Goal: Task Accomplishment & Management: Use online tool/utility

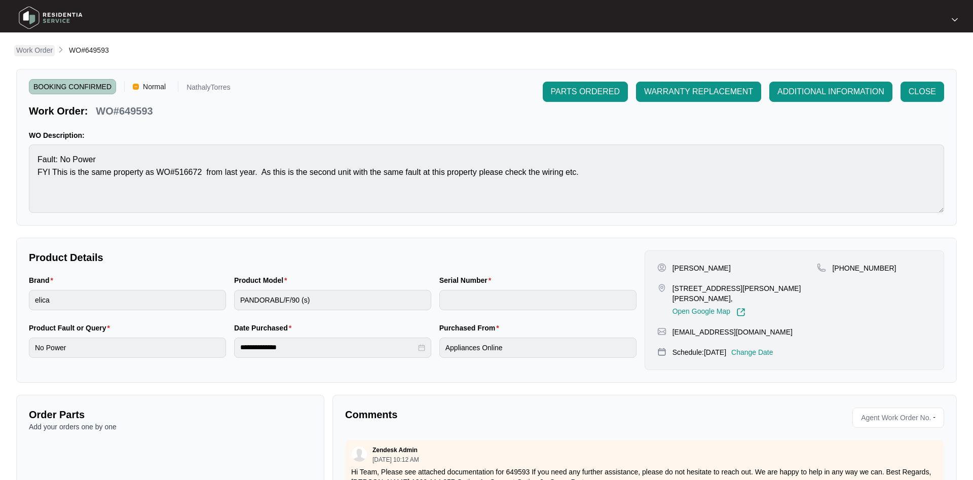
scroll to position [33, 0]
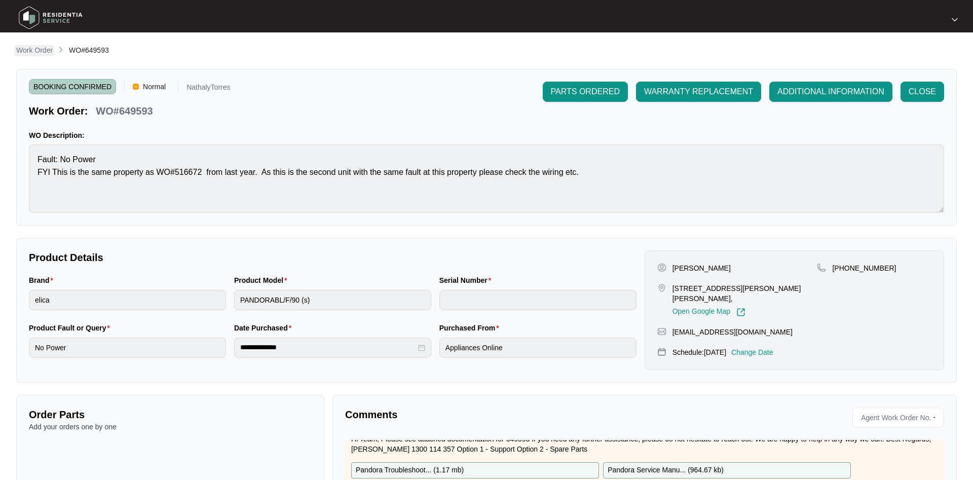
click at [46, 47] on p "Work Order" at bounding box center [34, 50] width 36 height 10
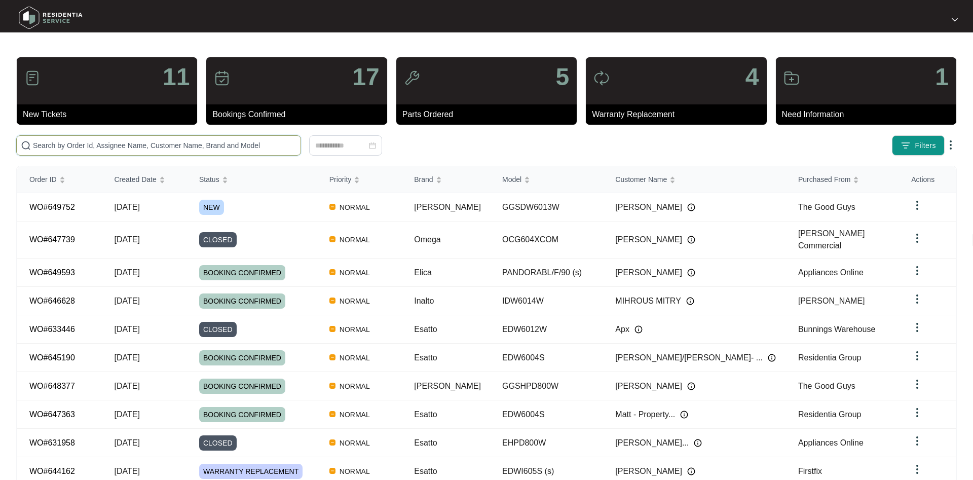
click at [192, 140] on input "text" at bounding box center [164, 145] width 263 height 11
paste input "645190"
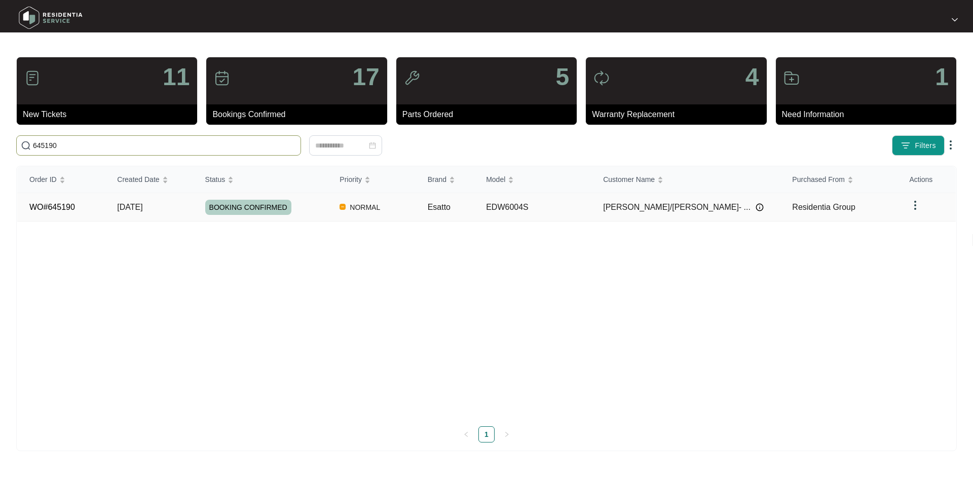
type input "645190"
click at [328, 202] on div "BOOKING CONFIRMED" at bounding box center [266, 207] width 123 height 15
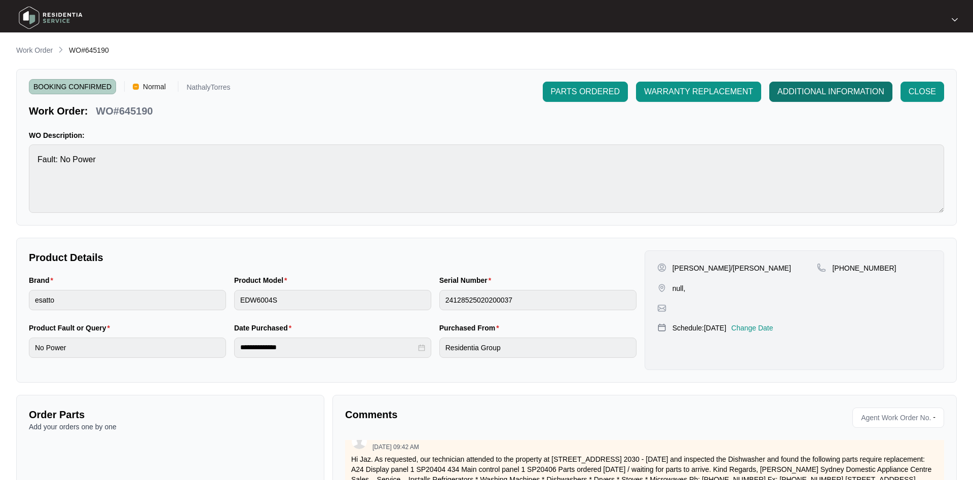
click at [819, 90] on span "ADDITIONAL INFORMATION" at bounding box center [830, 92] width 107 height 12
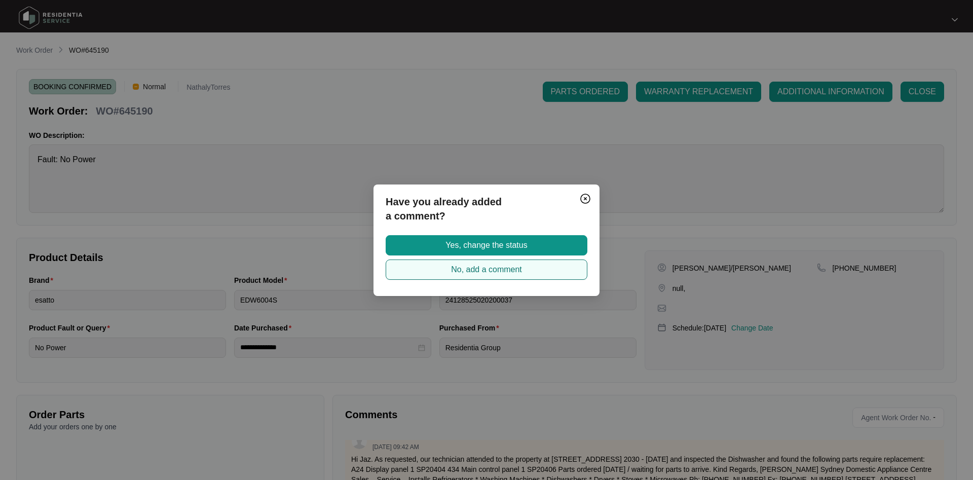
click at [429, 263] on button "No, add a comment" at bounding box center [487, 269] width 202 height 20
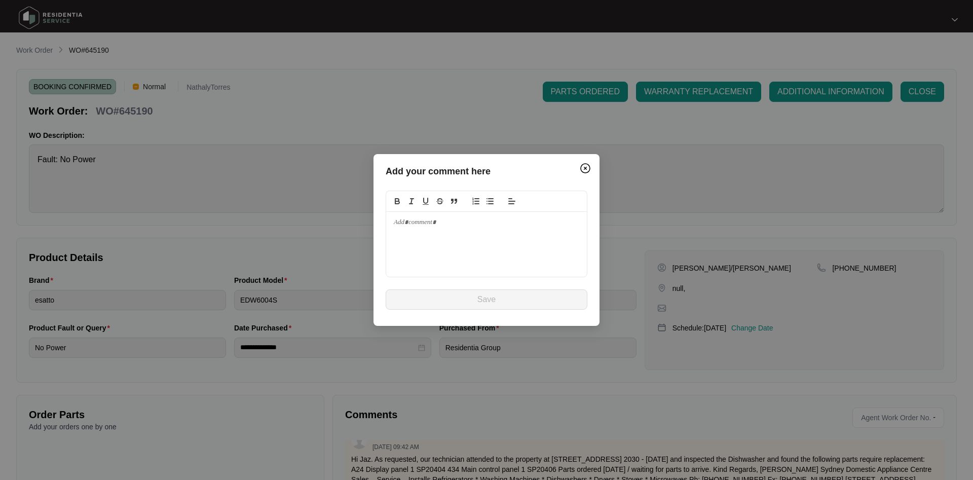
click at [437, 250] on div at bounding box center [486, 244] width 201 height 65
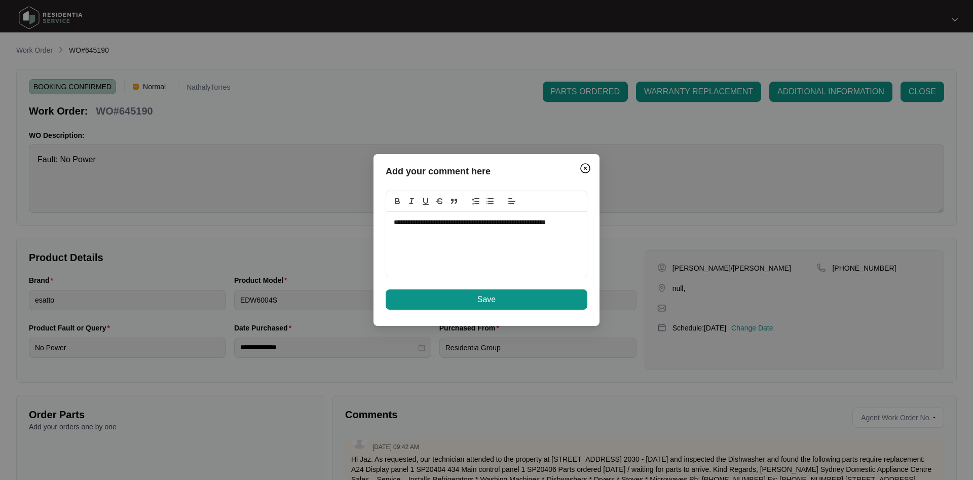
click at [448, 299] on button "Save" at bounding box center [487, 299] width 202 height 20
